Goal: Transaction & Acquisition: Purchase product/service

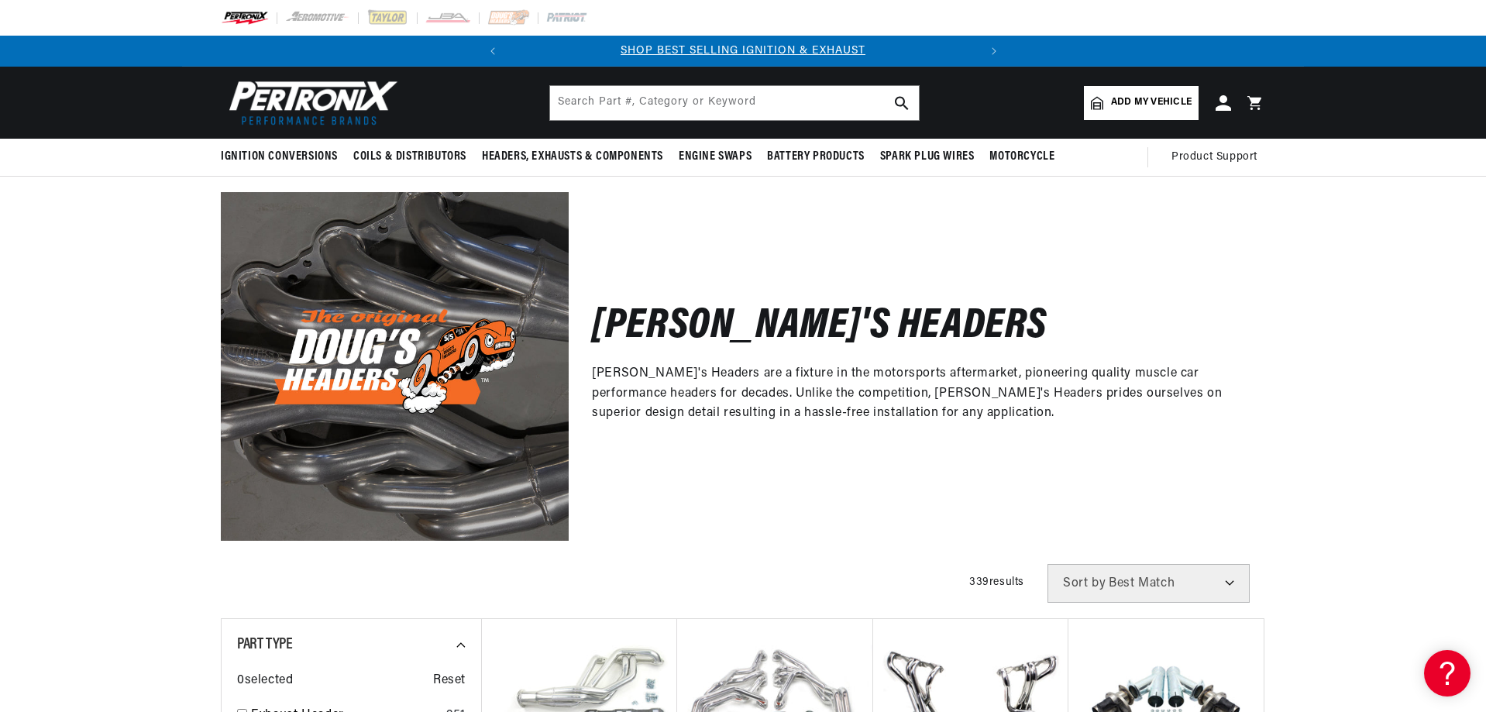
click at [1192, 110] on span "Add my vehicle" at bounding box center [1151, 102] width 81 height 15
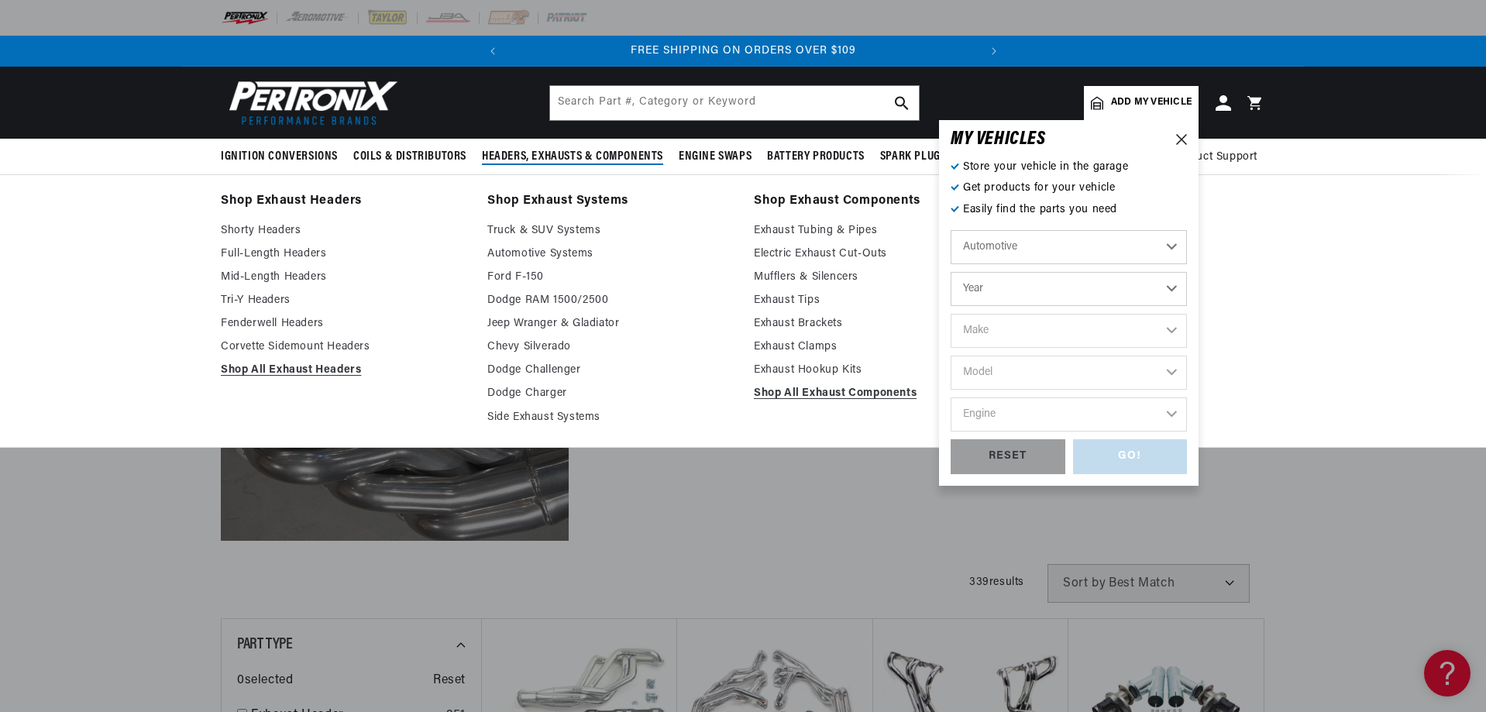
scroll to position [0, 587]
click at [221, 263] on link "Full-Length Headers" at bounding box center [343, 254] width 245 height 19
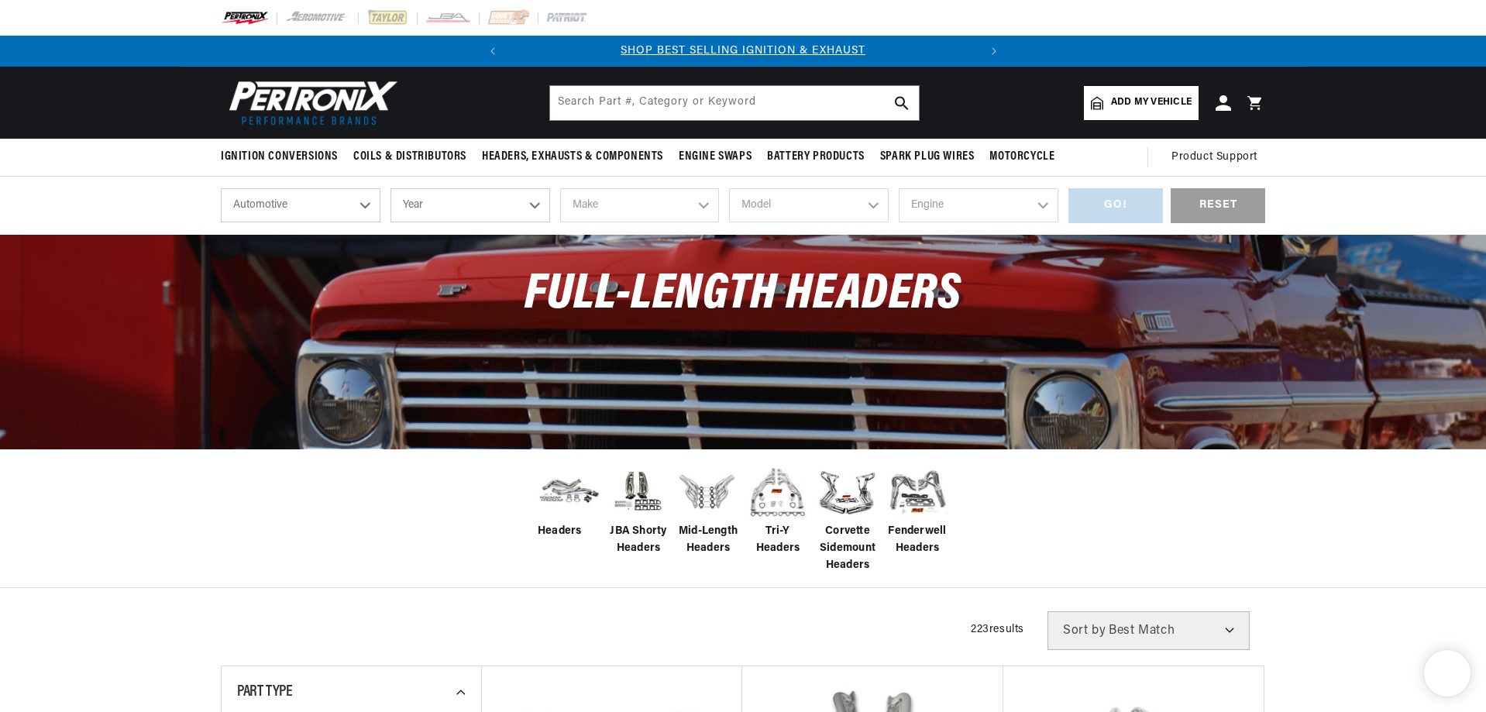
click at [391, 222] on select "Year 2024 2023 2022 2021 2020 2019 2018 2017 2016 2015 2014 2013 2012 2011 2010…" at bounding box center [471, 205] width 160 height 34
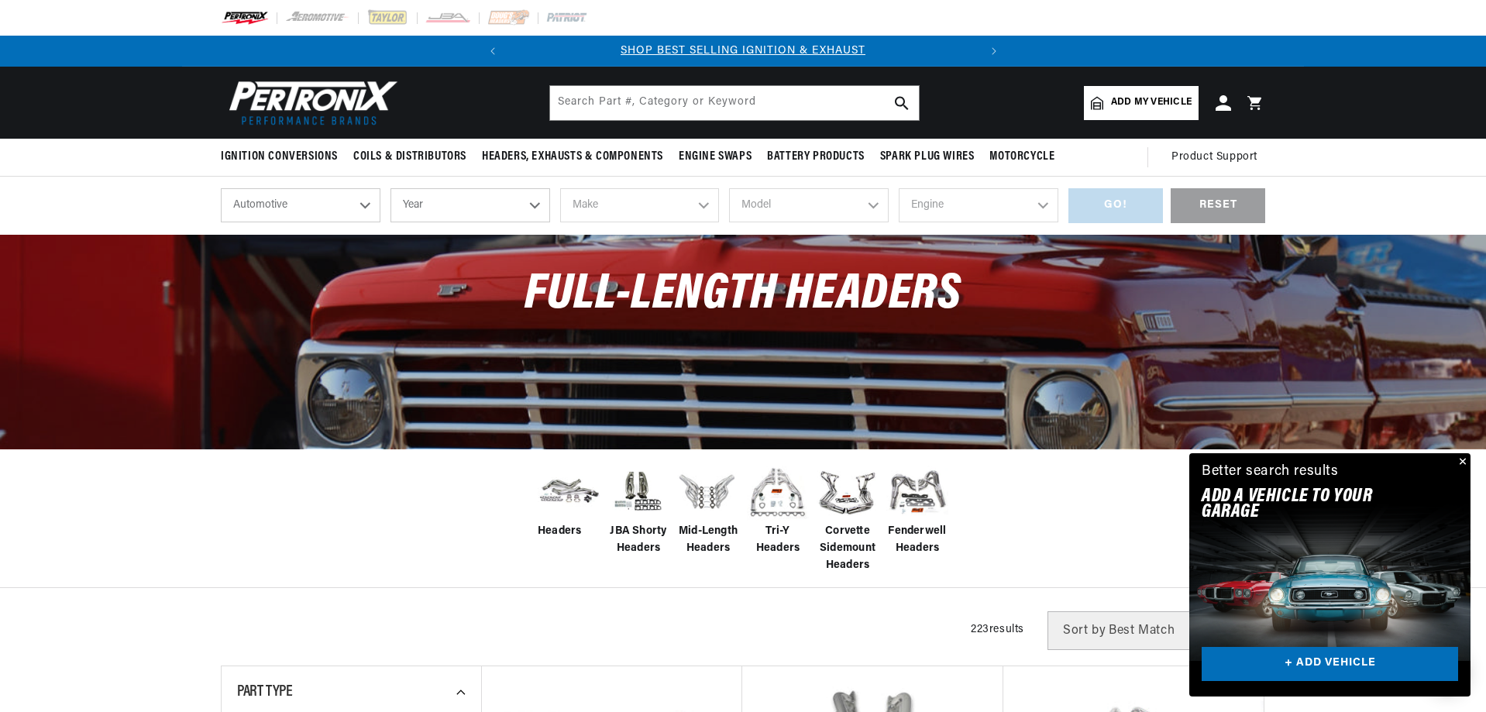
select select "1966"
click at [391, 215] on select "Year 2024 2023 2022 2021 2020 2019 2018 2017 2016 2015 2014 2013 2012 2011 2010…" at bounding box center [471, 205] width 160 height 34
select select "1966"
click at [601, 222] on select "Make Alfa Romeo American Motors Aston Martin Austin Austin Healey Avanti Bentle…" at bounding box center [640, 205] width 160 height 34
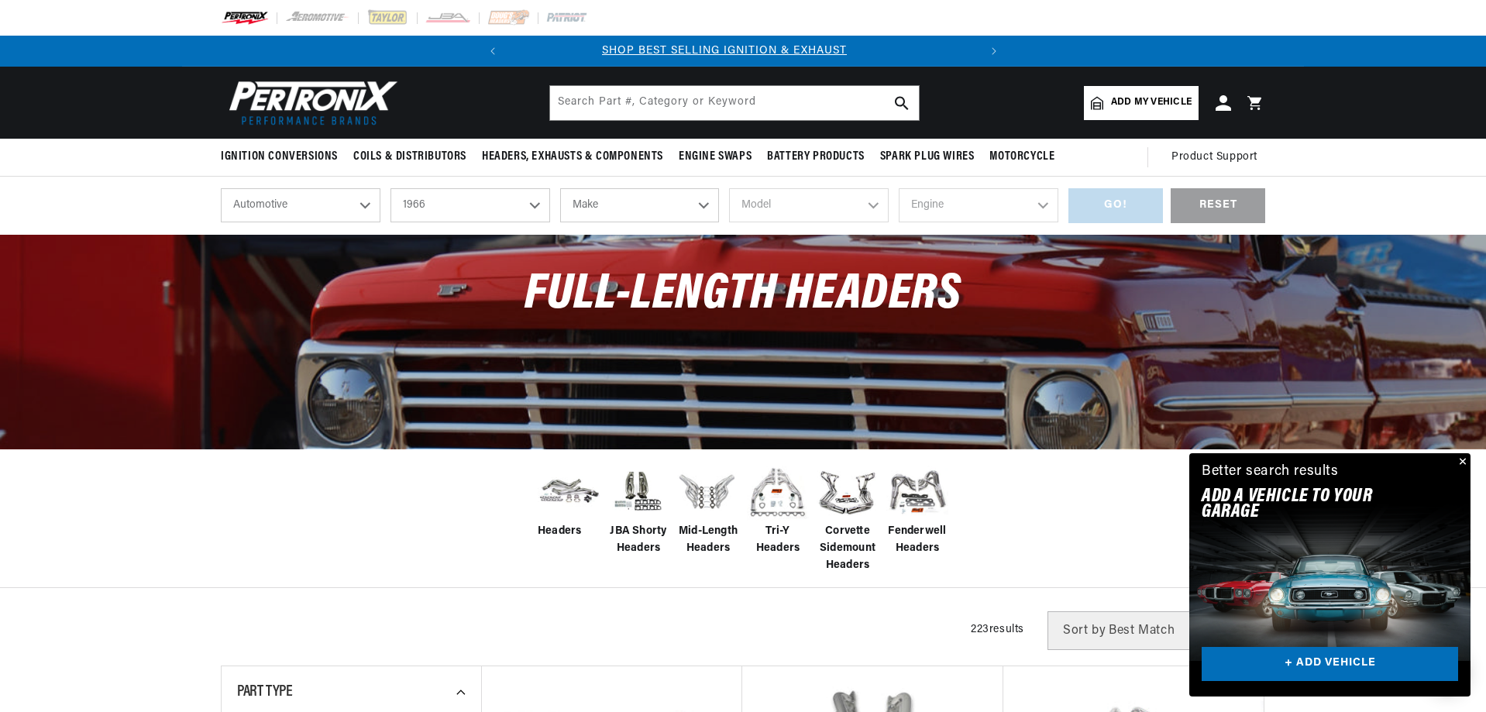
scroll to position [0, 0]
select select "Pontiac"
click at [560, 215] on select "Make Alfa Romeo American Motors Aston Martin Austin Austin Healey Avanti Bentle…" at bounding box center [640, 205] width 160 height 34
click at [809, 222] on select "Model Acadian Beaumont Bonneville Catalina Grand Prix GTO Laurentian LeMans Par…" at bounding box center [809, 205] width 160 height 34
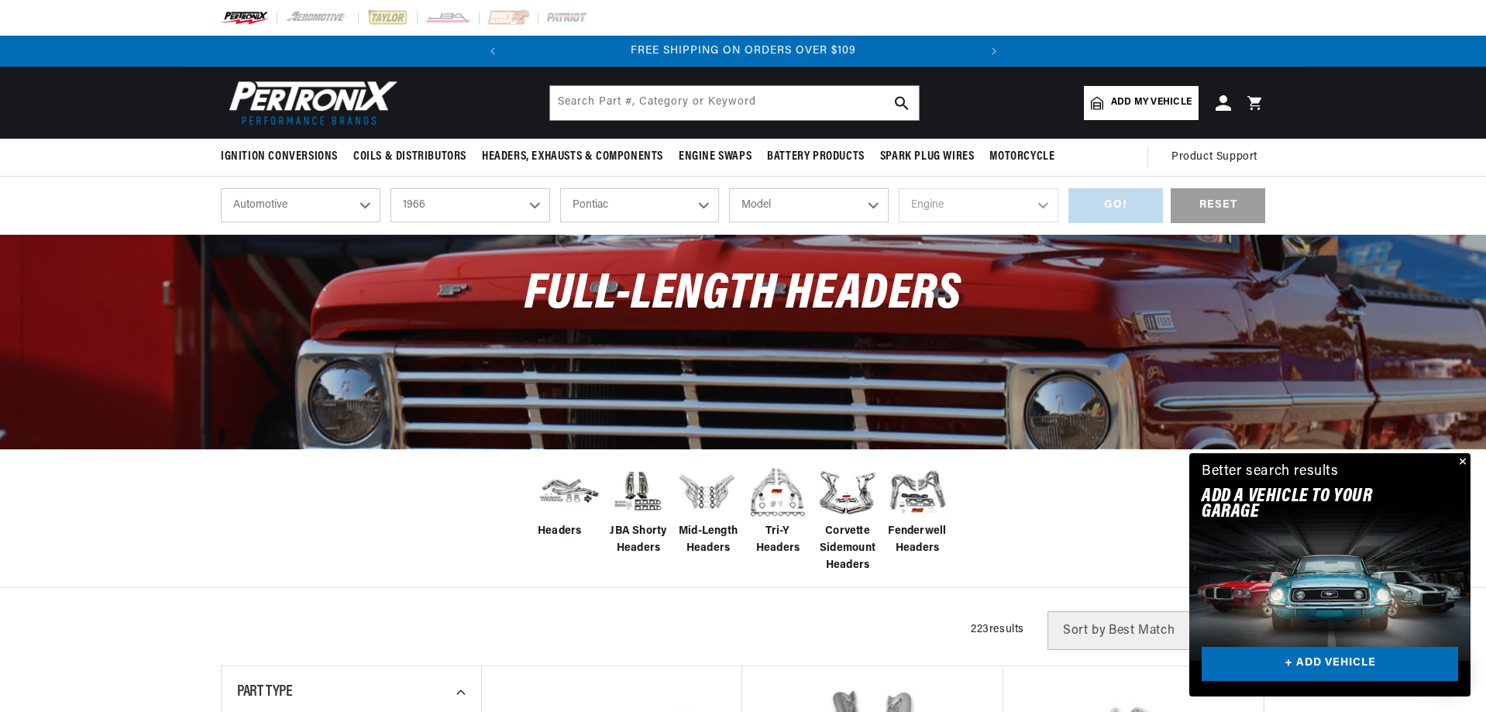
click at [607, 222] on select "Alfa Romeo American Motors Aston Martin Austin Austin Healey Avanti Bentley Bui…" at bounding box center [640, 205] width 160 height 34
click at [560, 215] on select "Alfa Romeo American Motors Aston Martin Austin Austin Healey Avanti Bentley Bui…" at bounding box center [640, 205] width 160 height 34
select select "Oldsmobile"
click at [784, 222] on select "Model 98 442 Cutlass Delta 88 Dynamic 88 F85 Jetstar 88 Starfire Toronado Vista…" at bounding box center [809, 205] width 160 height 34
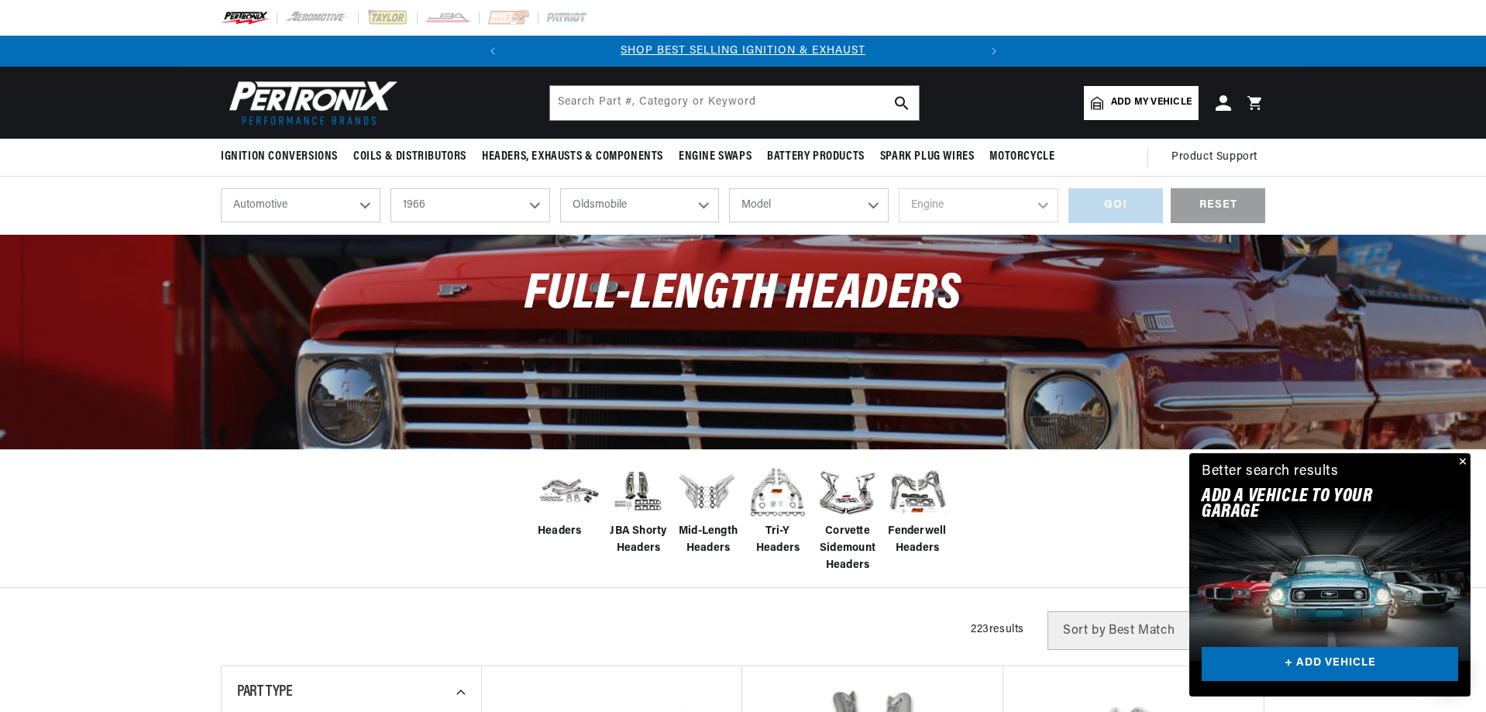
select select "Cutlass"
click at [729, 215] on select "Model 98 442 Cutlass Delta 88 Dynamic 88 F85 Jetstar 88 Starfire Toronado Vista…" at bounding box center [809, 205] width 160 height 34
select select "Cutlass"
click at [984, 222] on select "Engine 3.5L 5.7L 7.5L 330cid / 5.4L 400cid / 6.6L" at bounding box center [979, 205] width 160 height 34
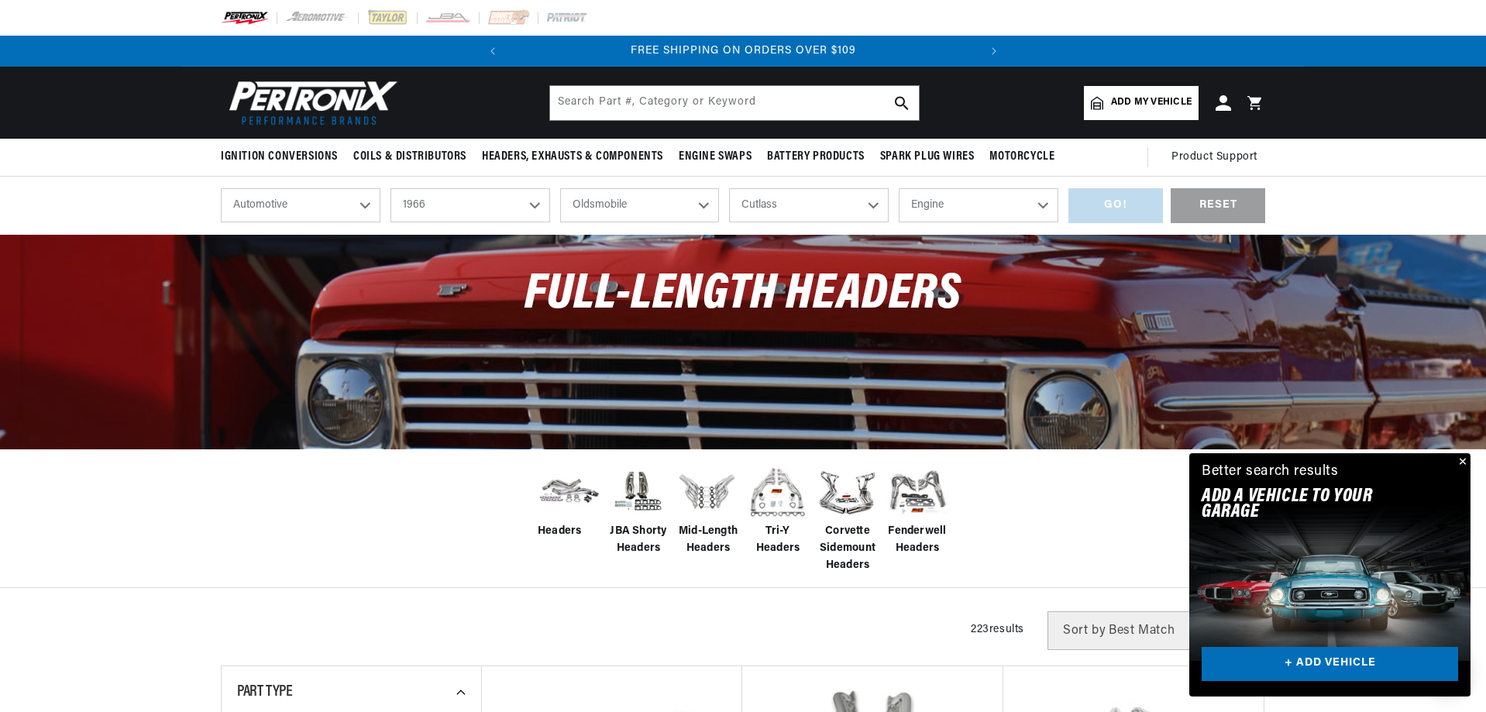
select select "400cid-6.6L"
click at [940, 215] on select "Engine 3.5L 5.7L 7.5L 330cid / 5.4L 400cid / 6.6L" at bounding box center [979, 205] width 160 height 34
select select "400cid-6.6L"
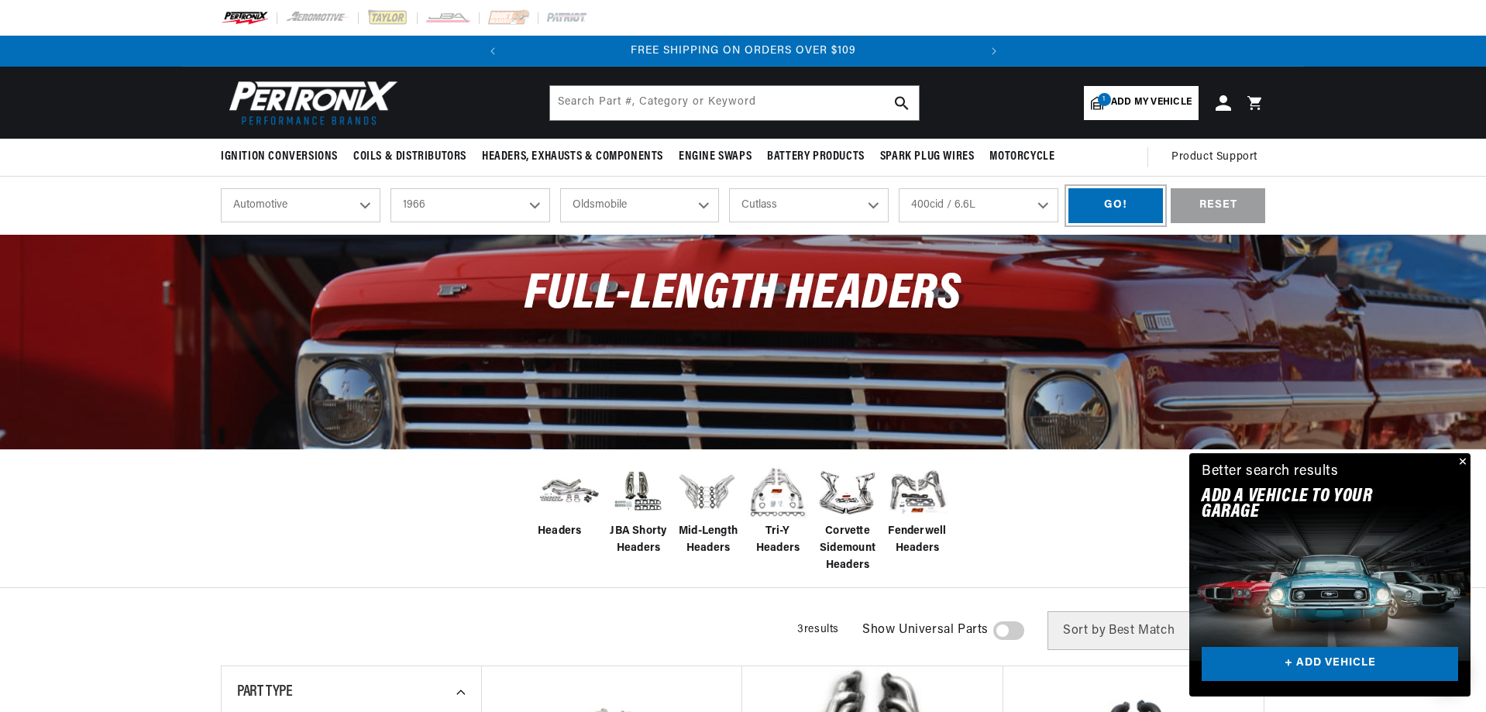
click at [1163, 223] on div "GO!" at bounding box center [1116, 205] width 95 height 35
